Goal: Task Accomplishment & Management: Use online tool/utility

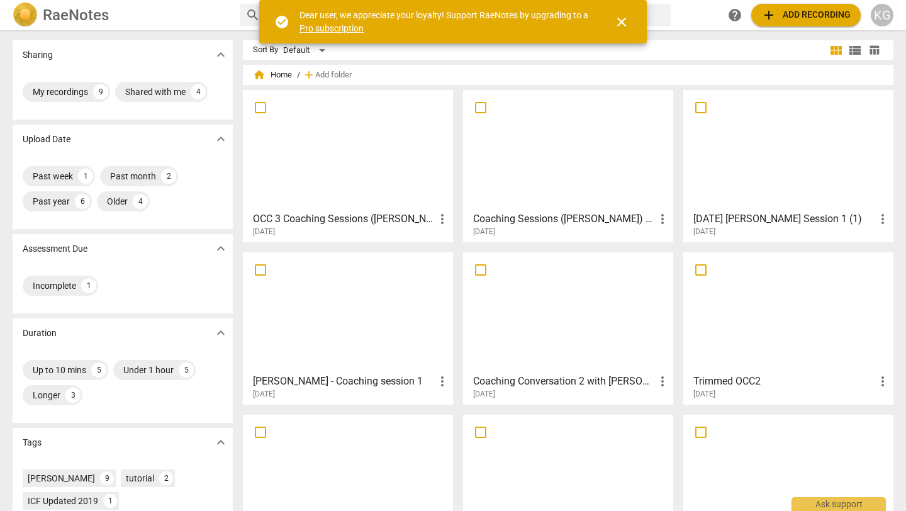
click at [802, 18] on span "add Add recording" at bounding box center [806, 15] width 89 height 15
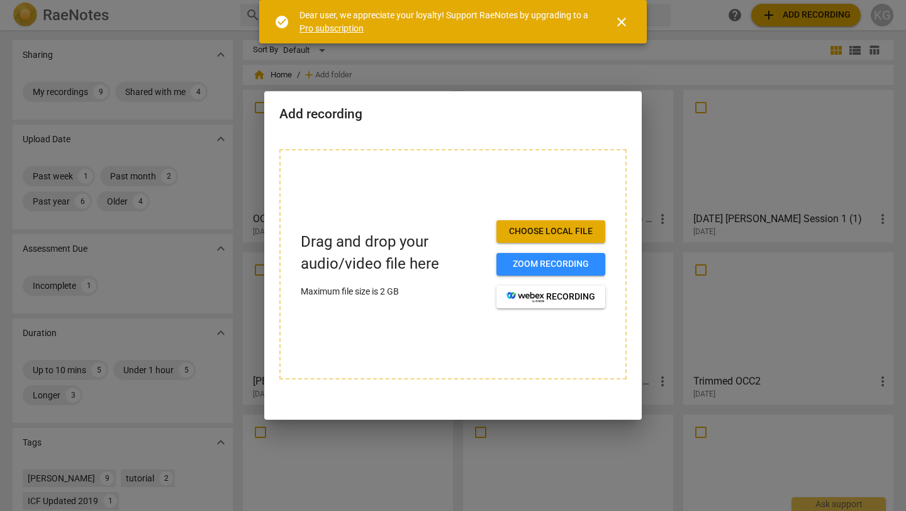
click at [542, 229] on span "Choose local file" at bounding box center [551, 231] width 89 height 13
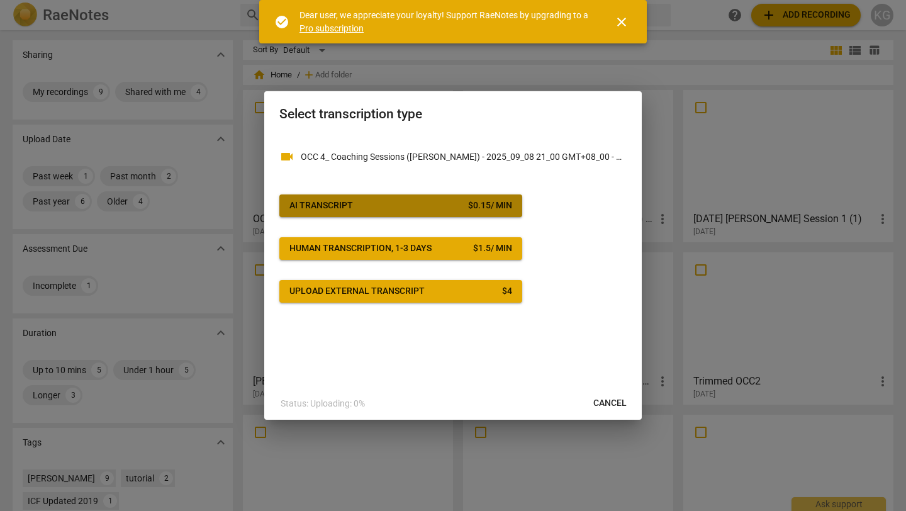
click at [438, 203] on span "AI Transcript $ 0.15 / min" at bounding box center [401, 206] width 223 height 13
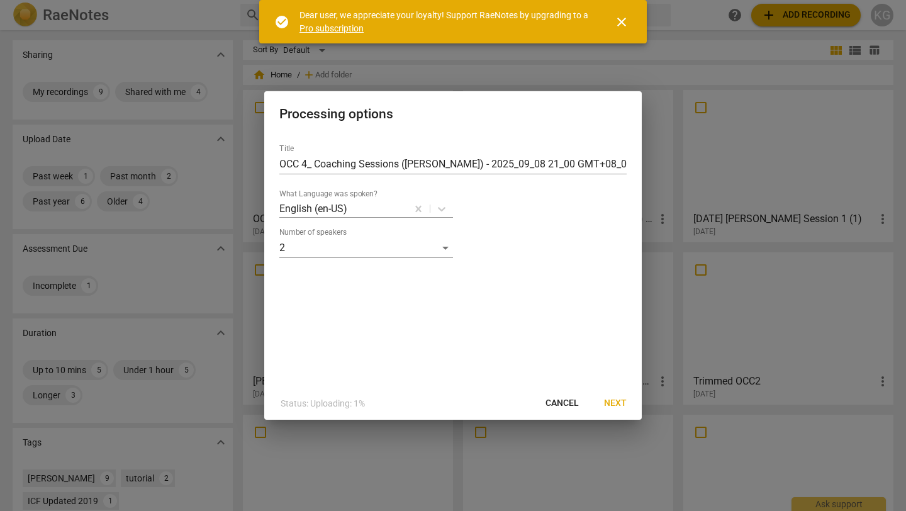
click at [615, 405] on span "Next" at bounding box center [615, 403] width 23 height 13
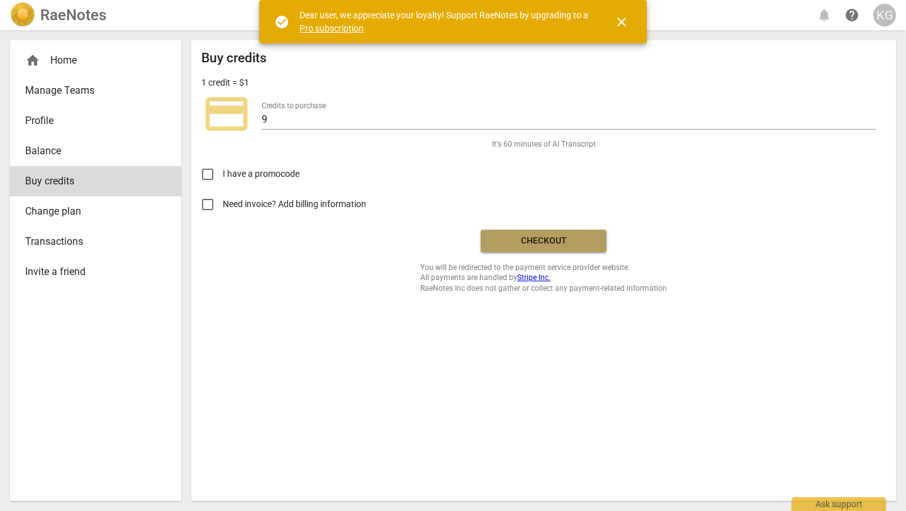
click at [522, 245] on span "Checkout" at bounding box center [544, 241] width 106 height 13
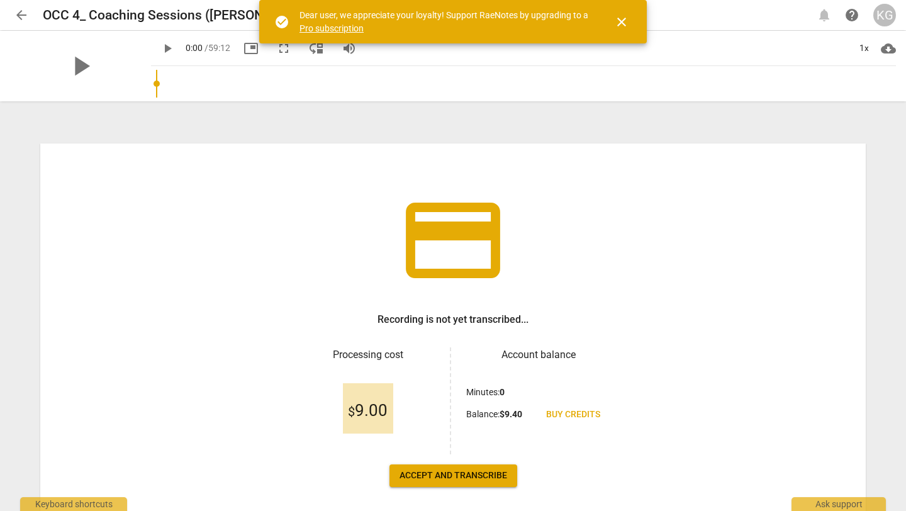
scroll to position [57, 0]
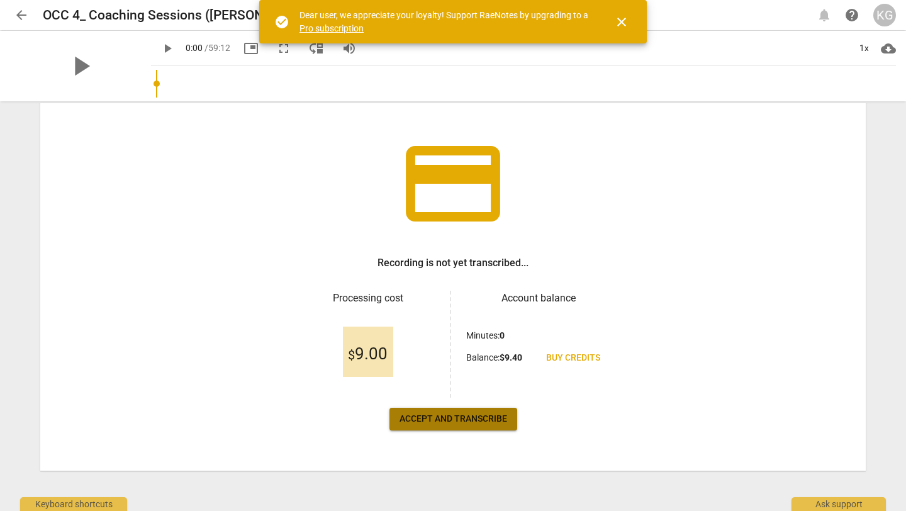
click at [456, 416] on span "Accept and transcribe" at bounding box center [454, 419] width 108 height 13
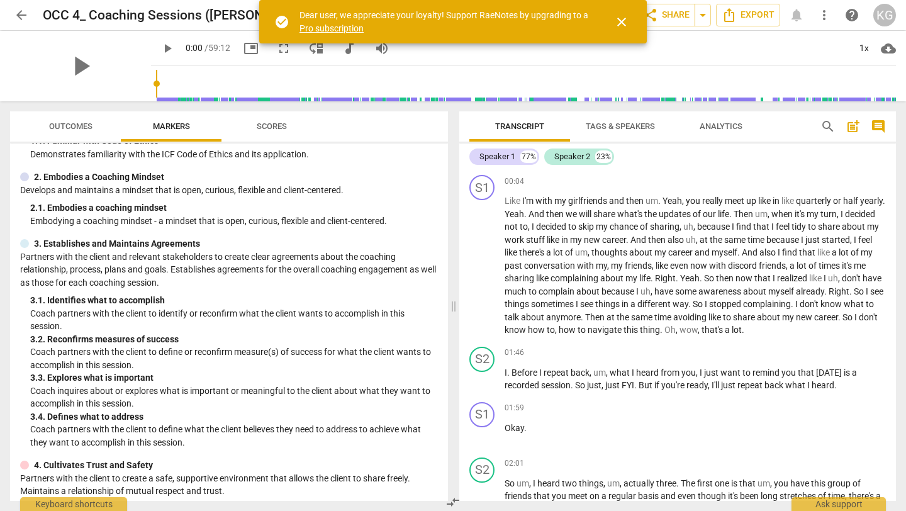
scroll to position [0, 0]
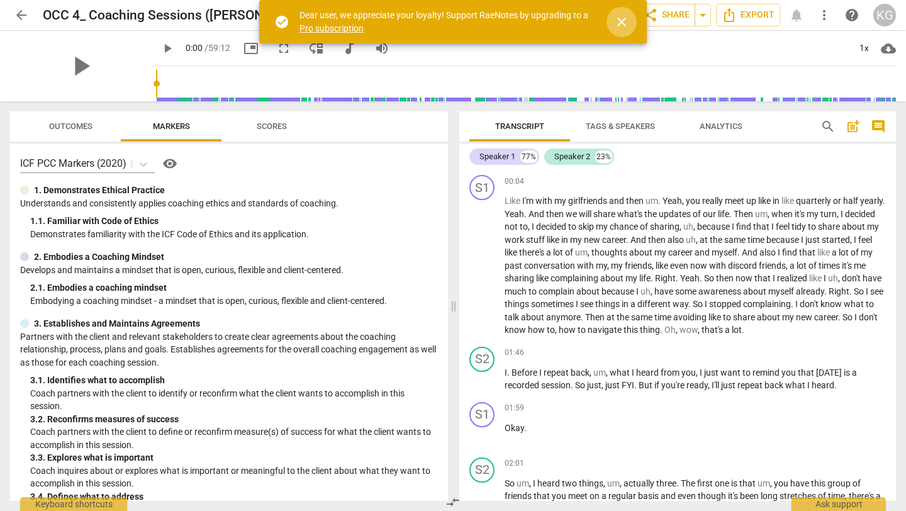
click at [623, 22] on span "close" at bounding box center [621, 21] width 15 height 15
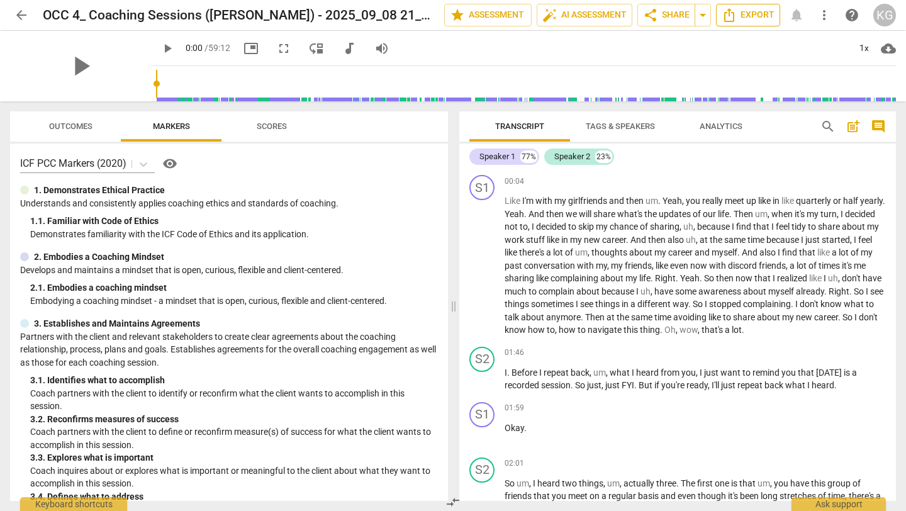
click at [736, 14] on icon "Export" at bounding box center [729, 15] width 15 height 15
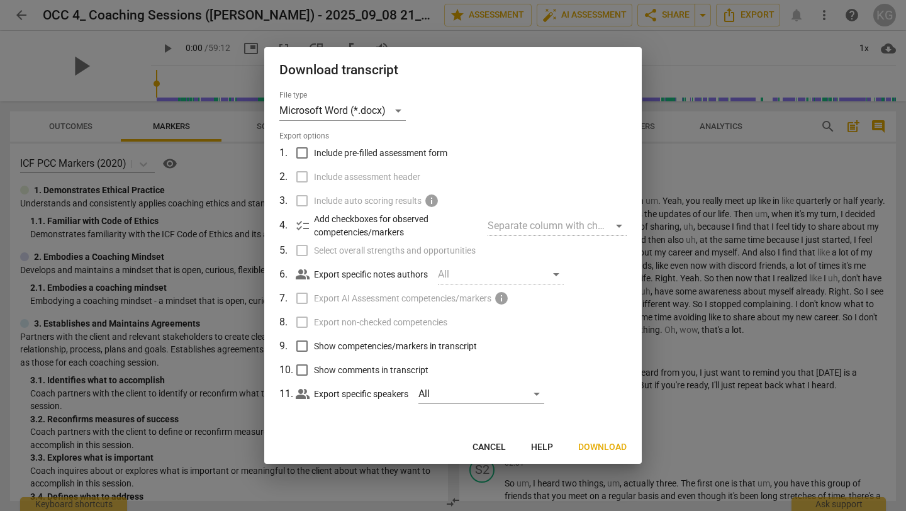
click at [599, 449] on span "Download" at bounding box center [602, 447] width 48 height 13
